Goal: Information Seeking & Learning: Learn about a topic

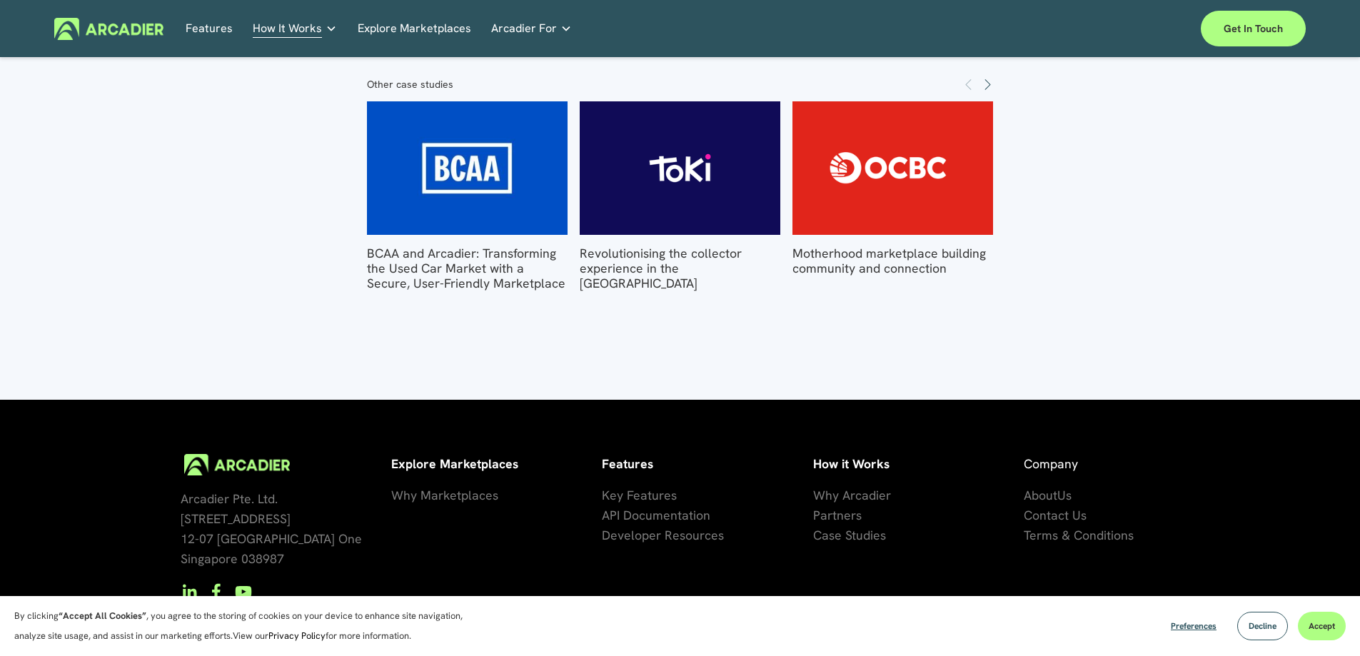
scroll to position [1951, 0]
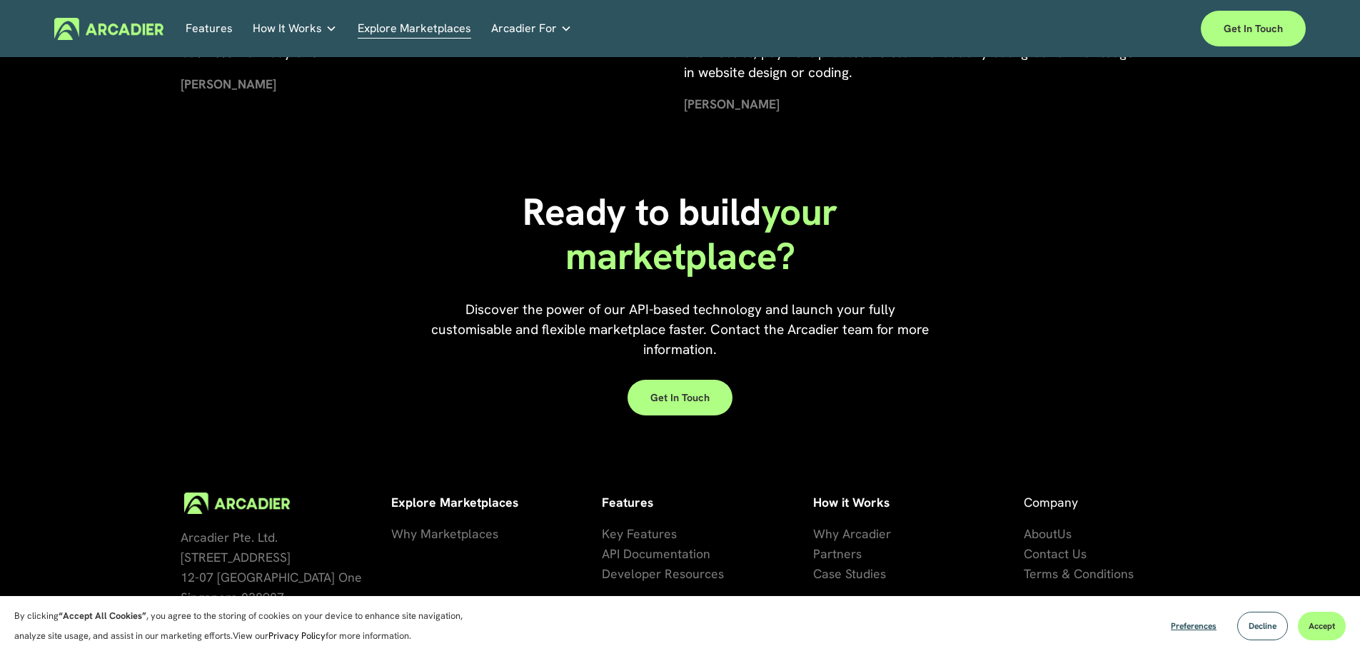
scroll to position [3260, 0]
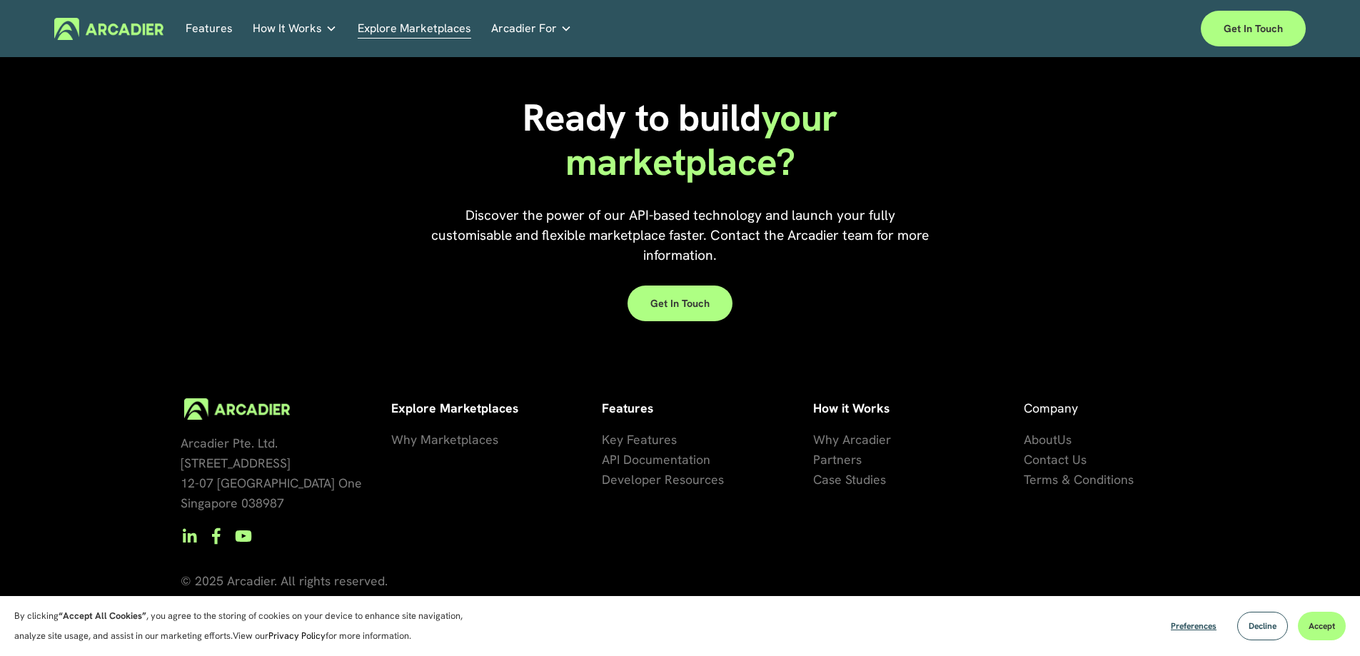
click at [879, 440] on span "Why Arcadier" at bounding box center [852, 439] width 78 height 16
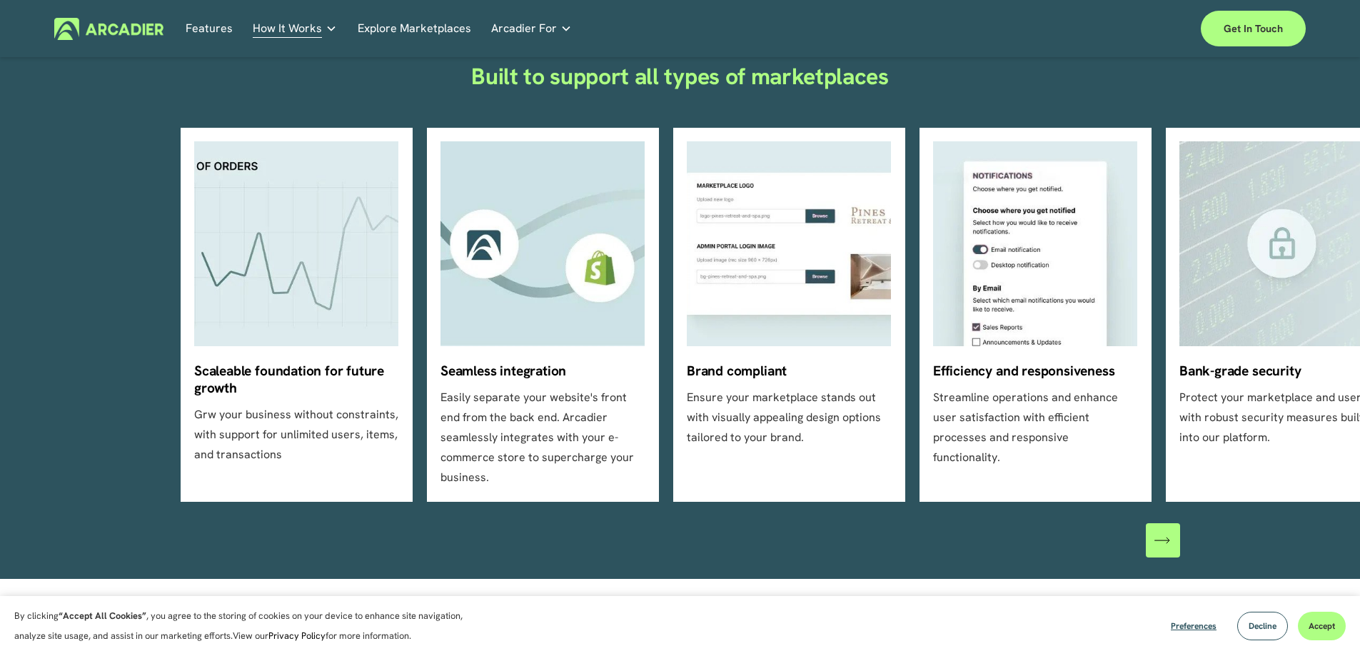
click at [1165, 532] on icon "\a \a \a Next\a \a" at bounding box center [1162, 540] width 16 height 16
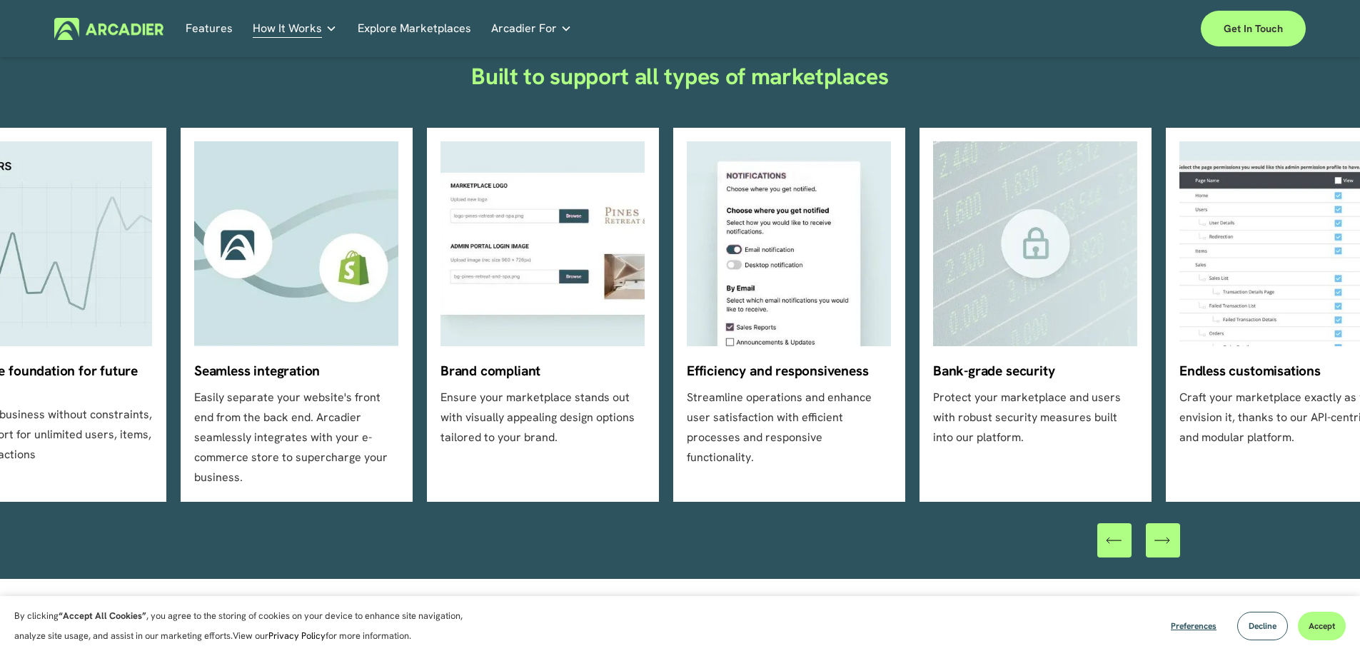
click at [1165, 532] on icon "\a \a \a Next\a \a" at bounding box center [1162, 540] width 16 height 16
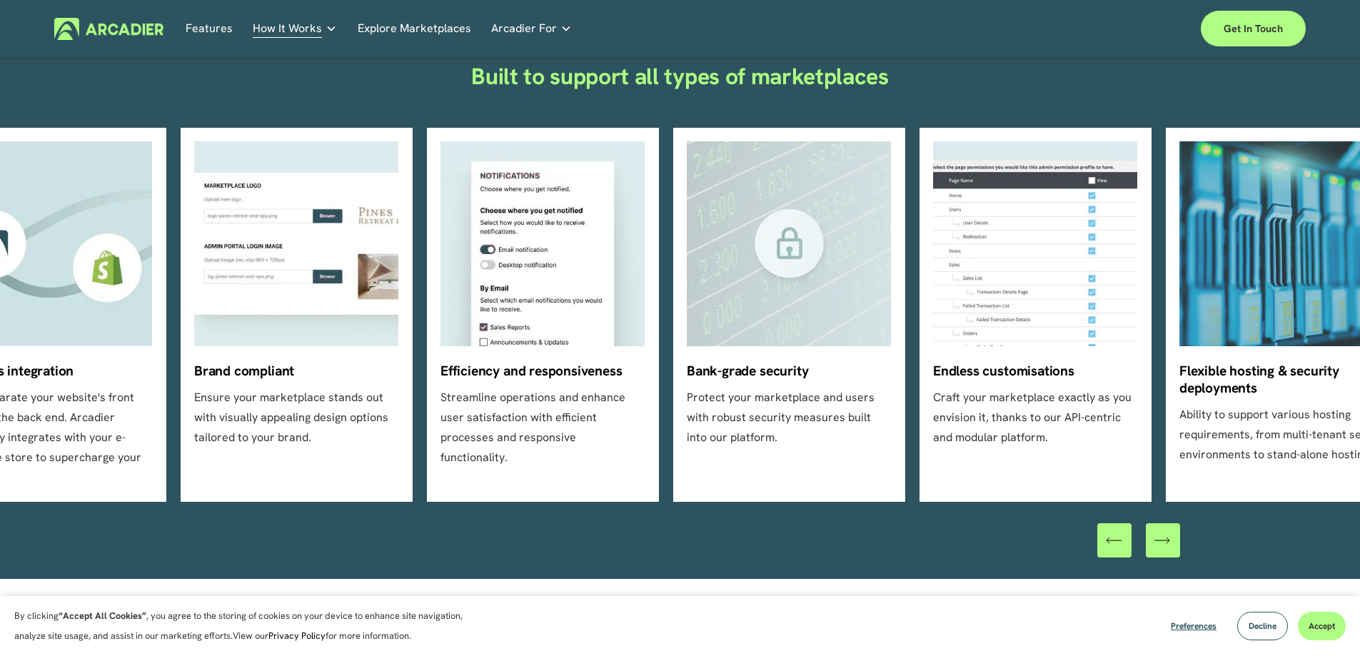
click at [1165, 532] on icon "\a \a \a Next\a \a" at bounding box center [1162, 540] width 16 height 16
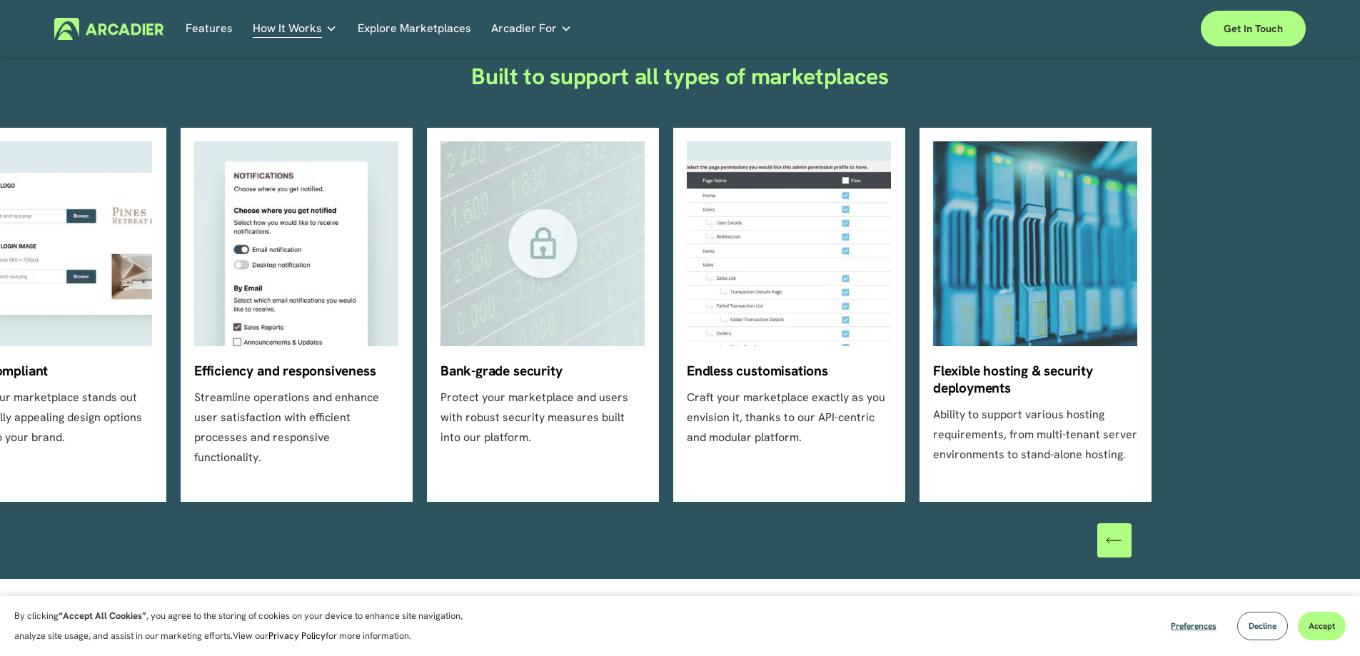
click at [1165, 523] on div at bounding box center [1138, 540] width 83 height 34
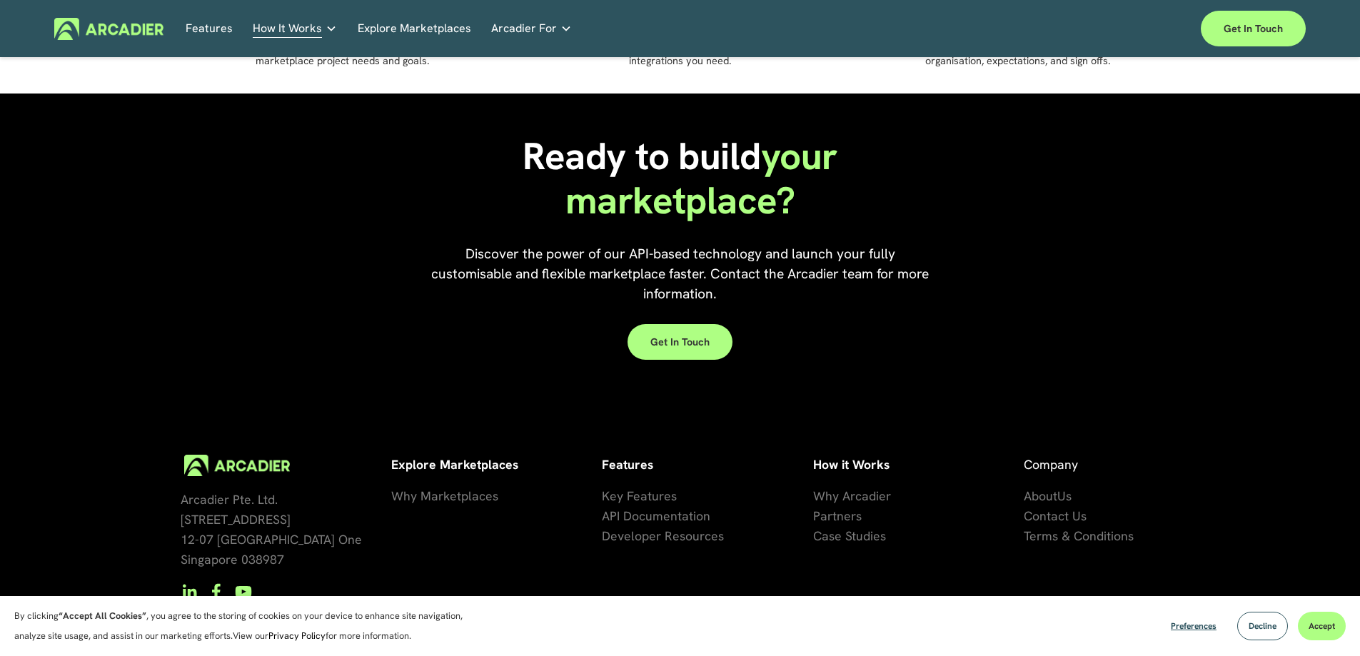
scroll to position [1291, 0]
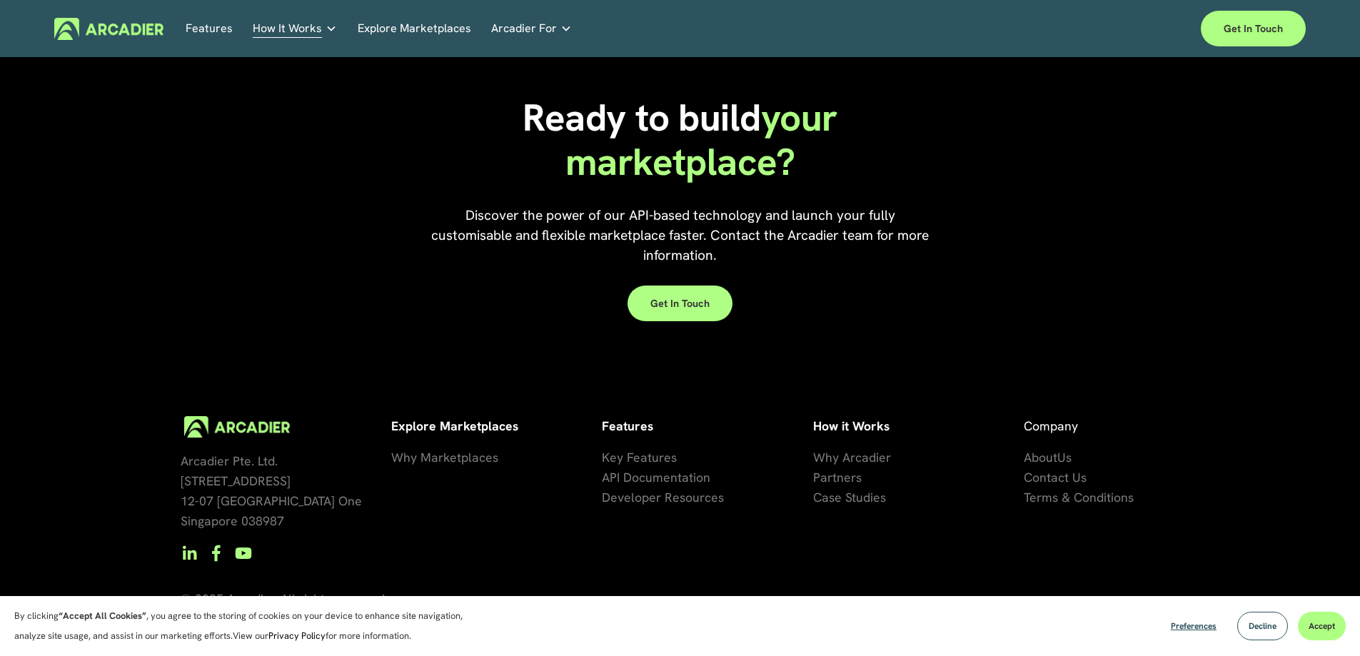
click at [861, 489] on span "se Studies" at bounding box center [857, 497] width 57 height 16
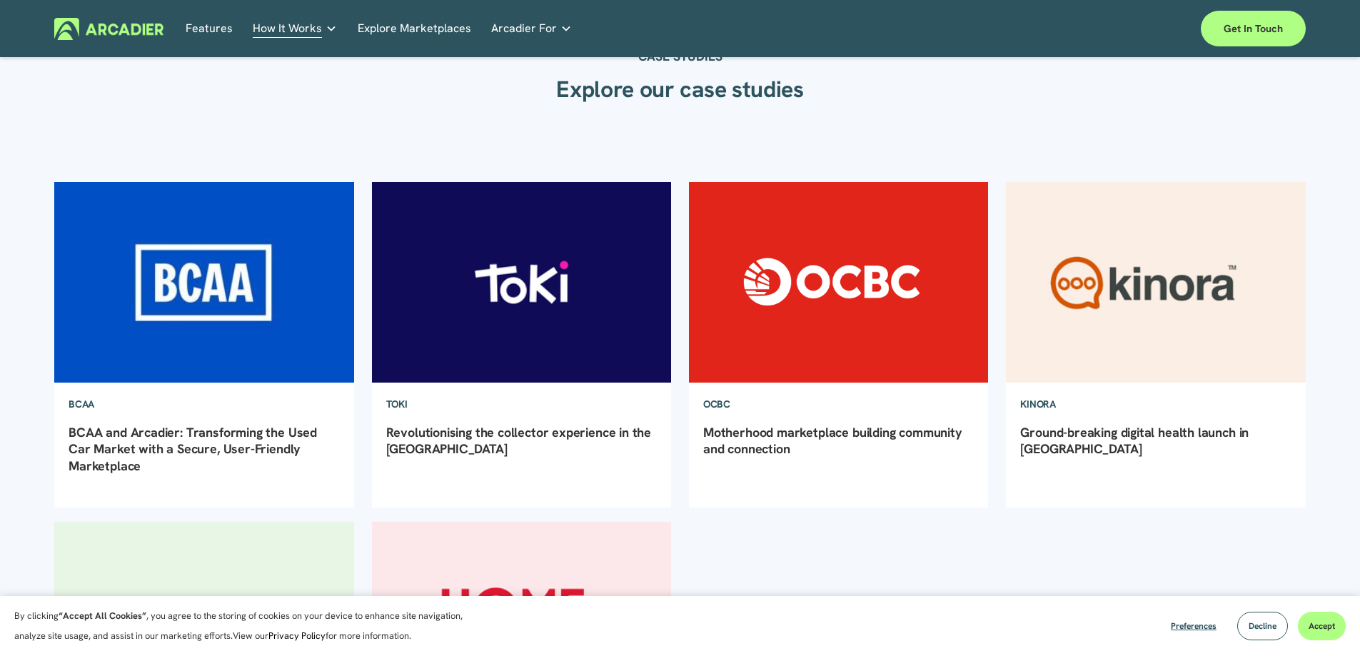
scroll to position [714, 0]
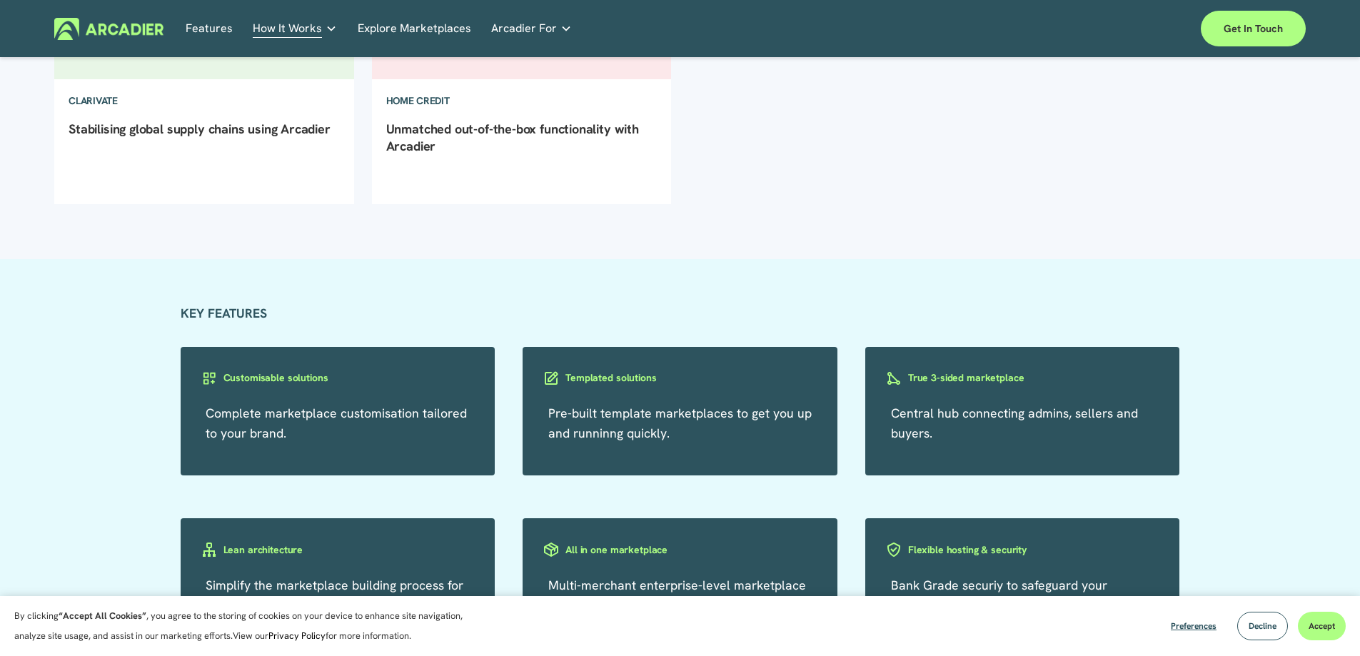
click at [607, 374] on h3 "Templated solutions" at bounding box center [610, 378] width 91 height 14
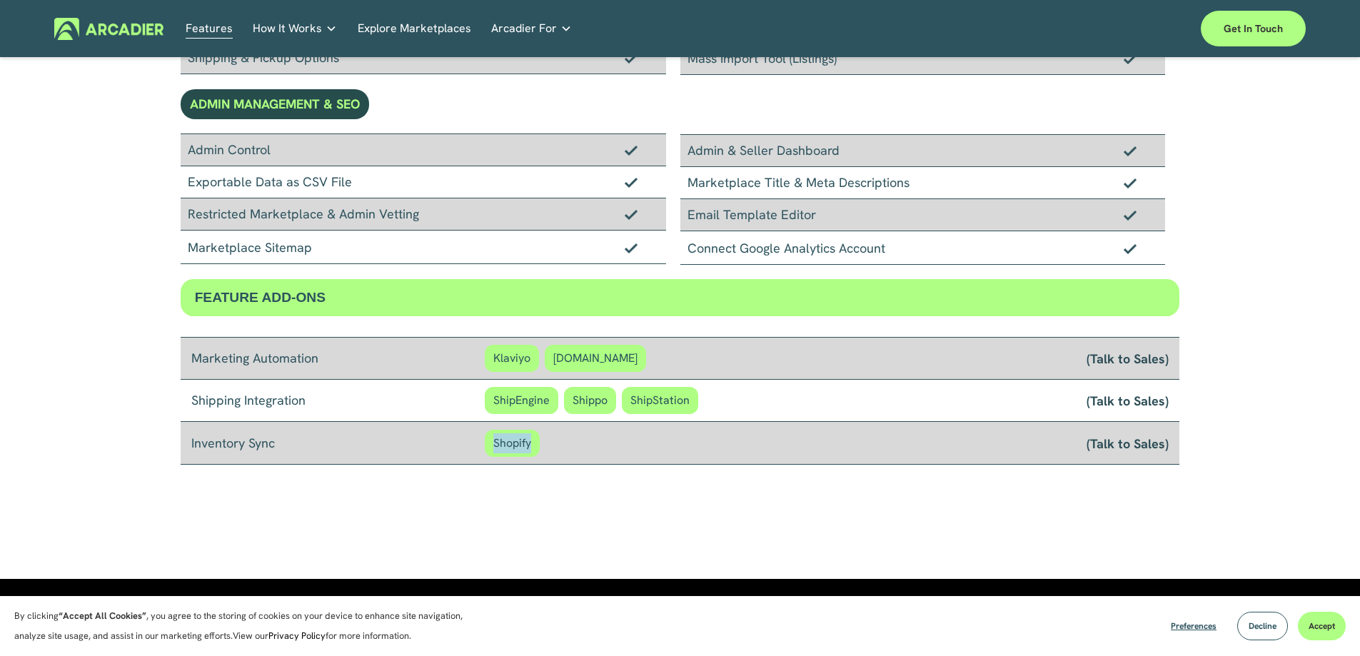
drag, startPoint x: 437, startPoint y: 445, endPoint x: 718, endPoint y: 485, distance: 283.9
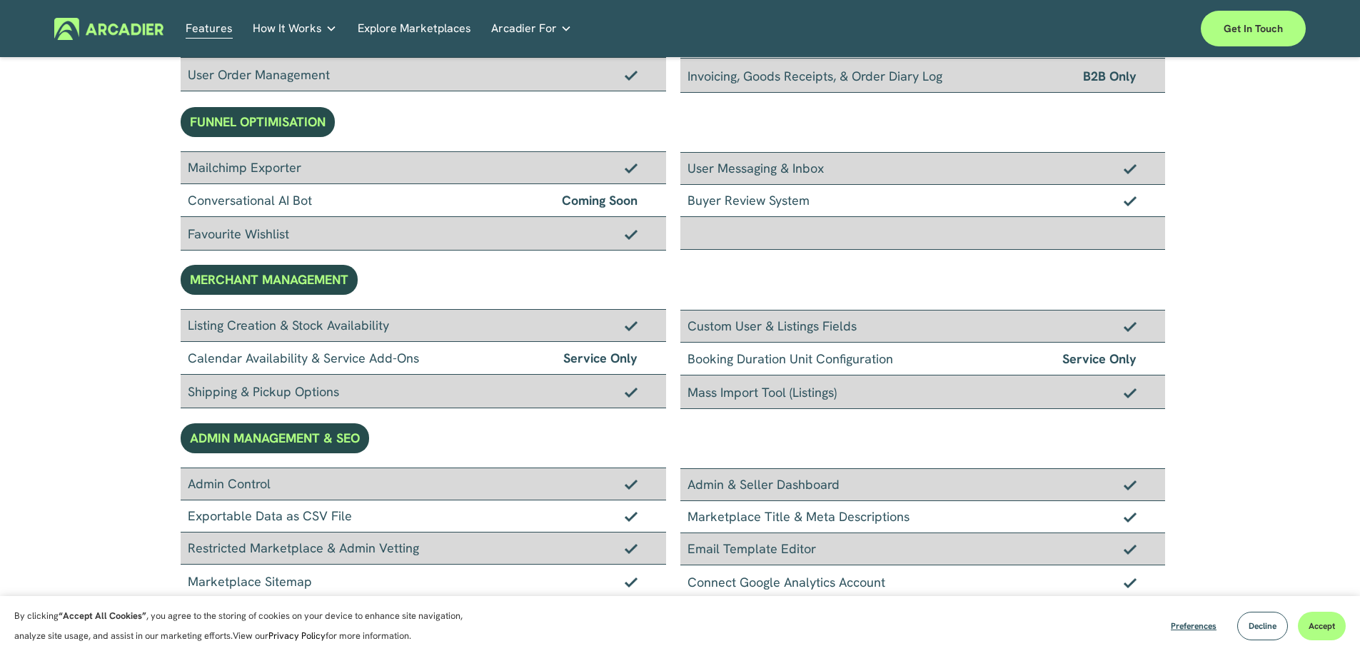
scroll to position [237, 0]
